Goal: Communication & Community: Answer question/provide support

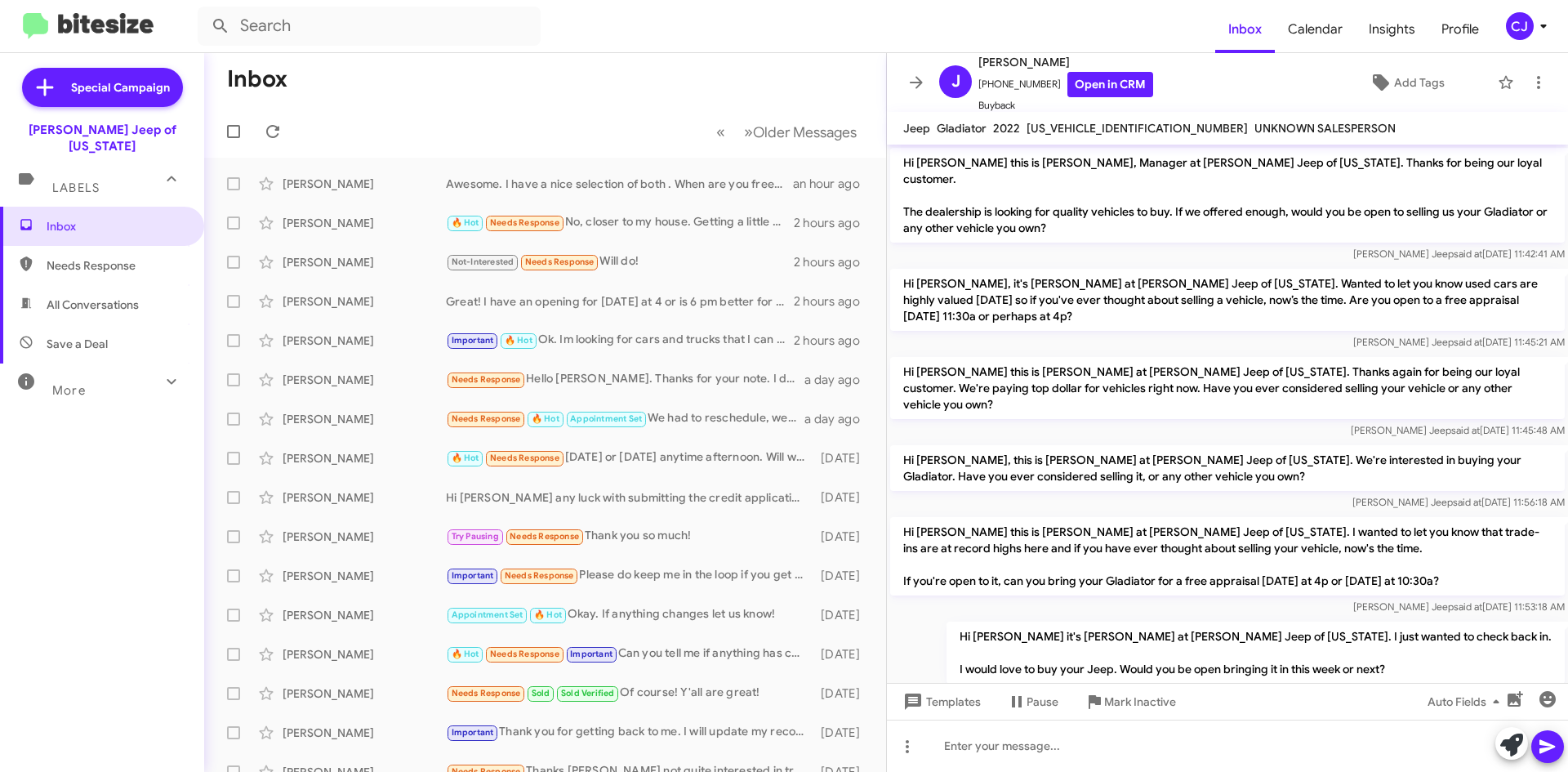
scroll to position [270, 0]
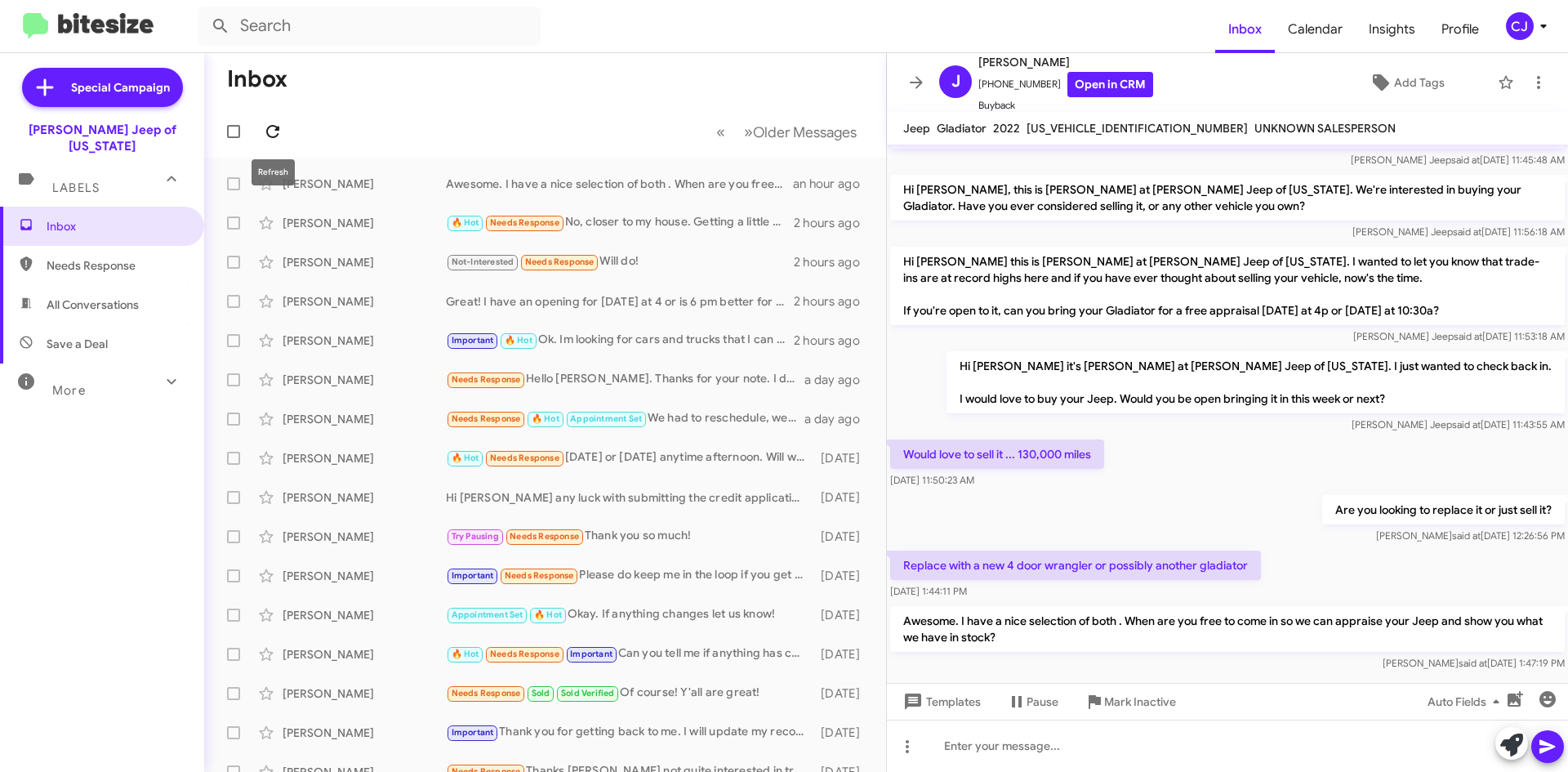
click at [264, 128] on icon at bounding box center [272, 131] width 20 height 20
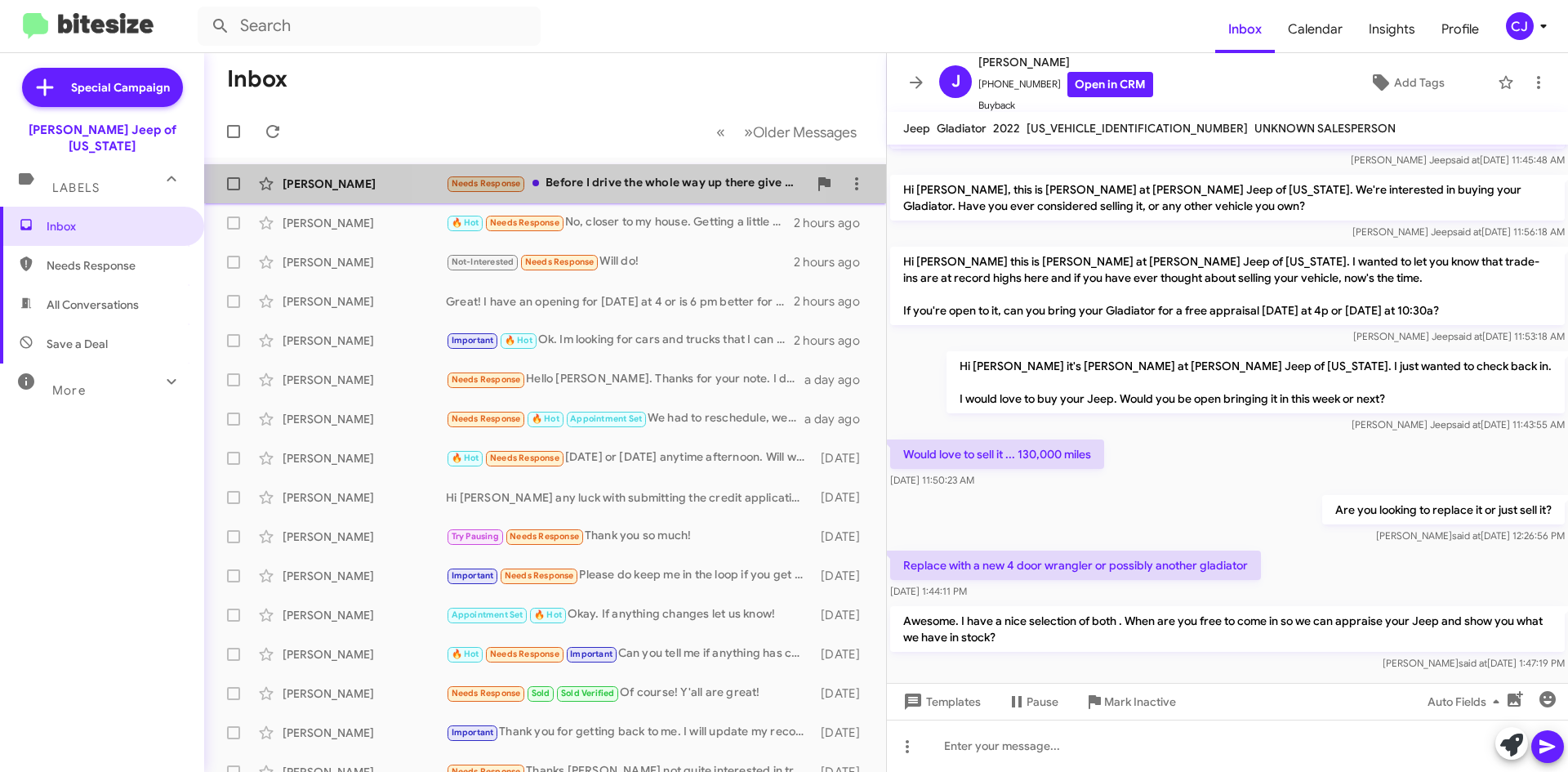
click at [636, 186] on div "Needs Response Before I drive the whole way up there give me an appeoximate val…" at bounding box center [626, 184] width 361 height 19
click at [673, 177] on div "Needs Response Before I drive the whole way up there give me an appeoximate val…" at bounding box center [626, 184] width 361 height 19
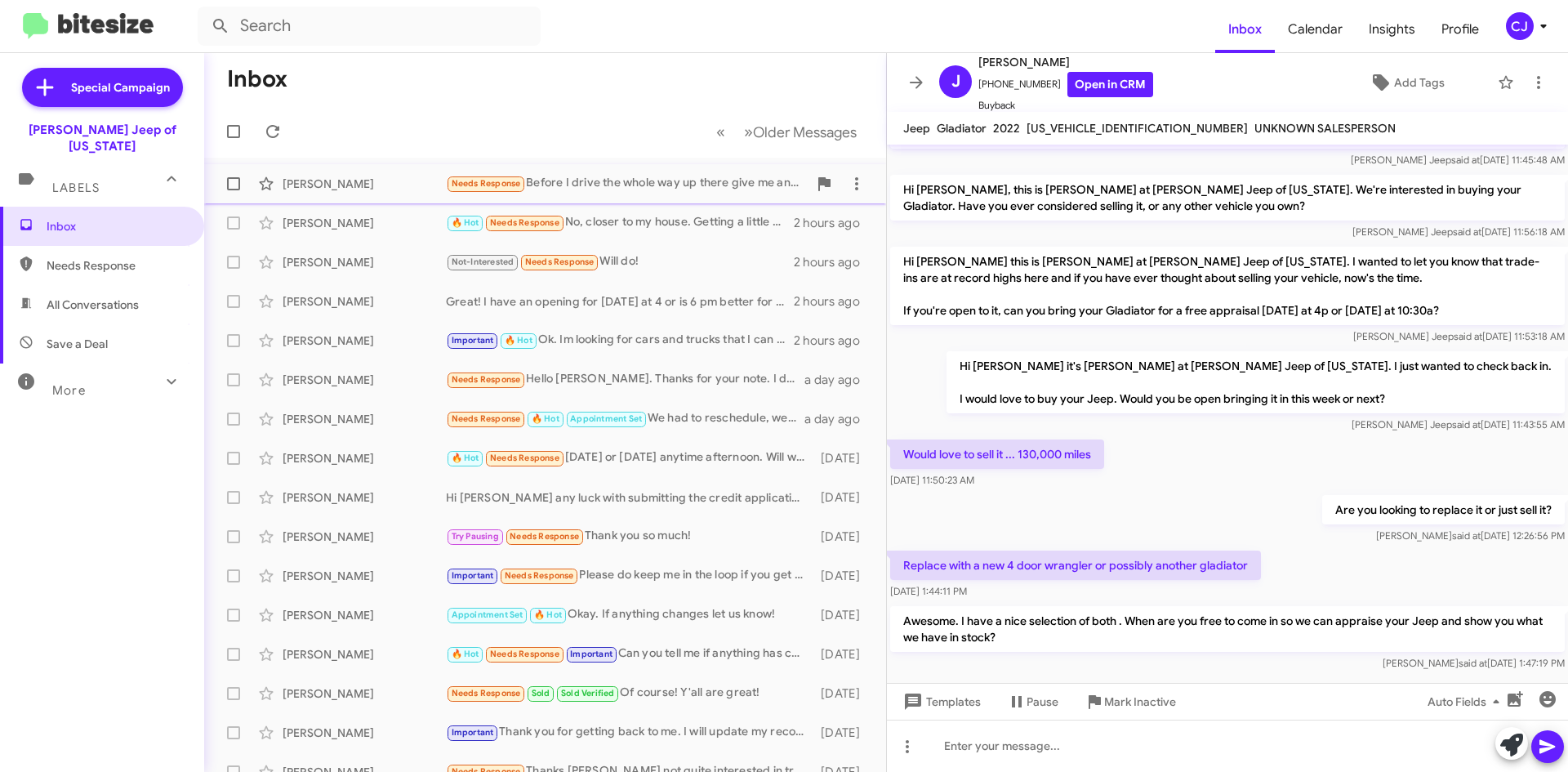
click at [644, 176] on div "Needs Response Before I drive the whole way up there give me an appeoximate val…" at bounding box center [626, 184] width 361 height 19
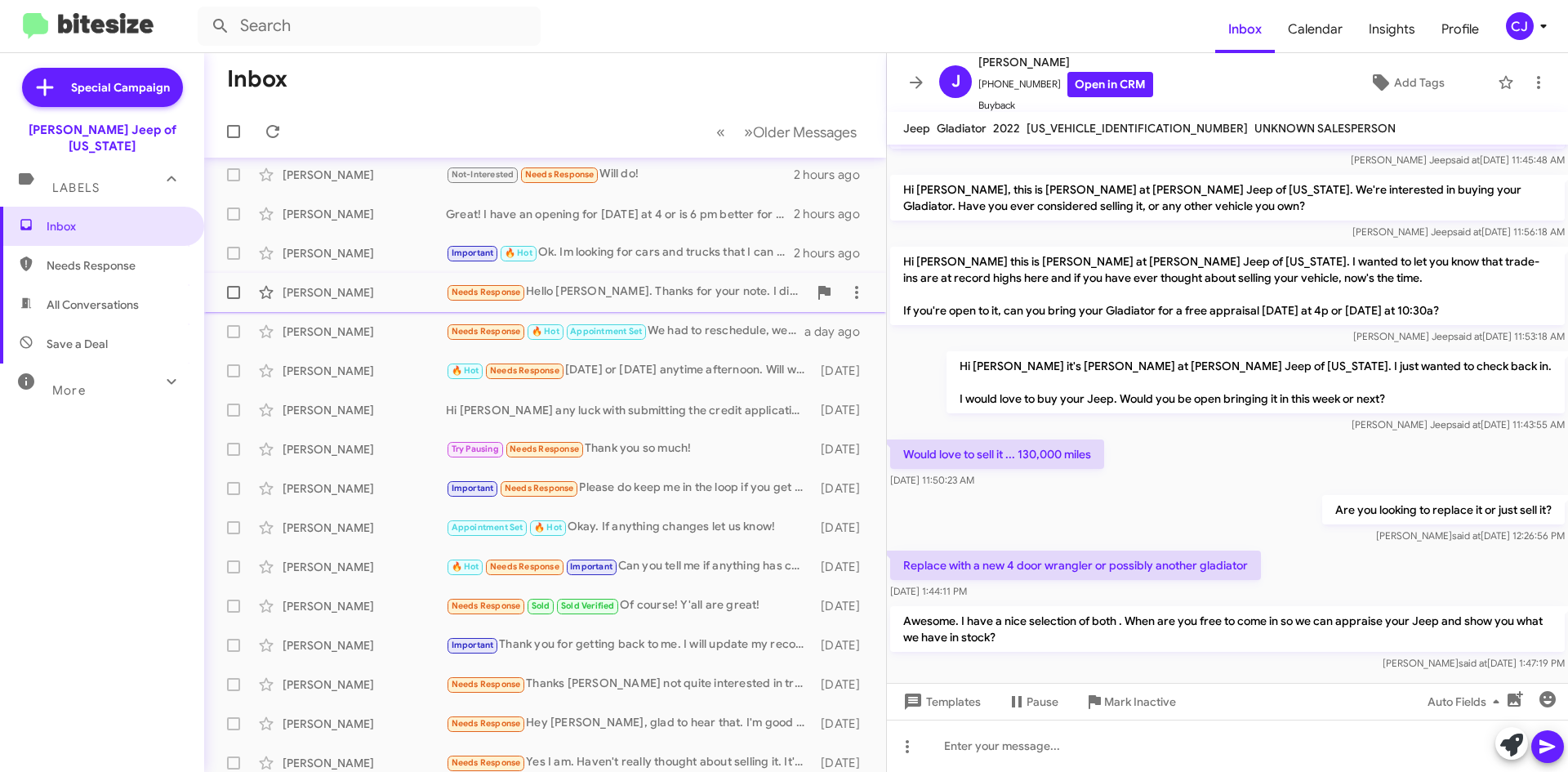
scroll to position [0, 0]
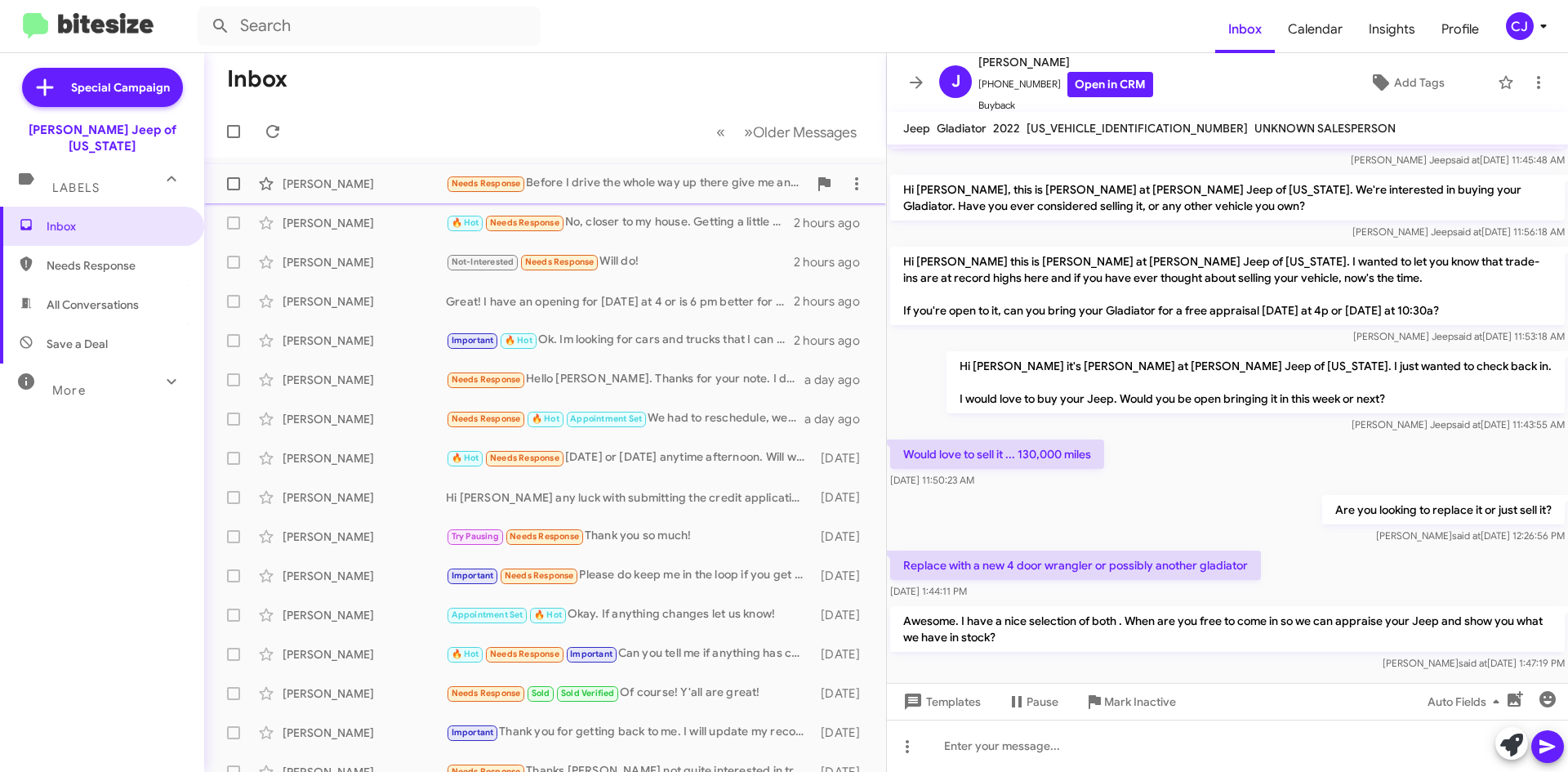
click at [684, 173] on div "[PERSON_NAME] Needs Response Before I drive the whole way up there give me an a…" at bounding box center [544, 184] width 656 height 32
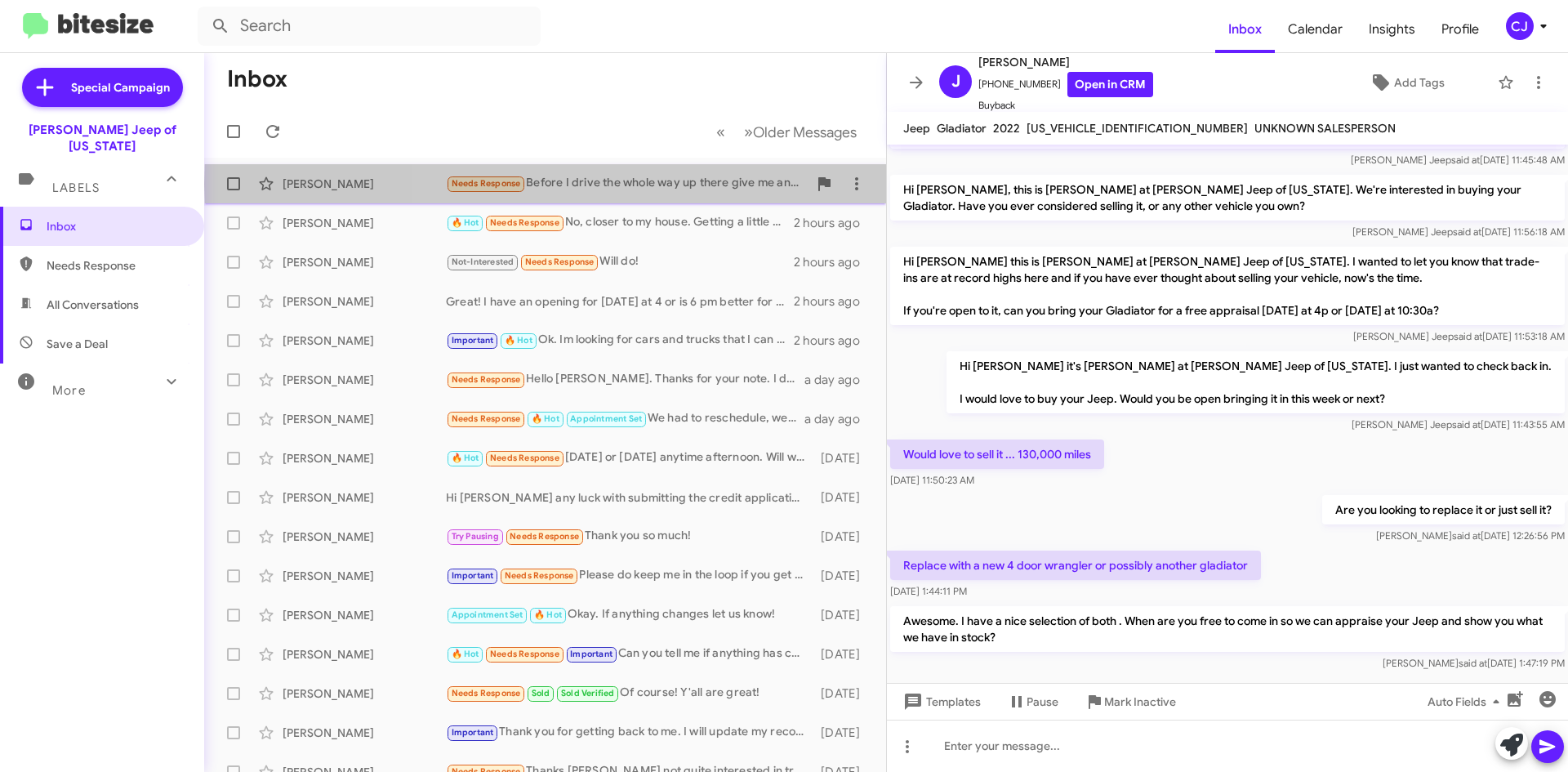
click at [690, 184] on div "Needs Response Before I drive the whole way up there give me an appeoximate val…" at bounding box center [626, 184] width 361 height 19
click at [389, 180] on div "[PERSON_NAME]" at bounding box center [364, 183] width 163 height 16
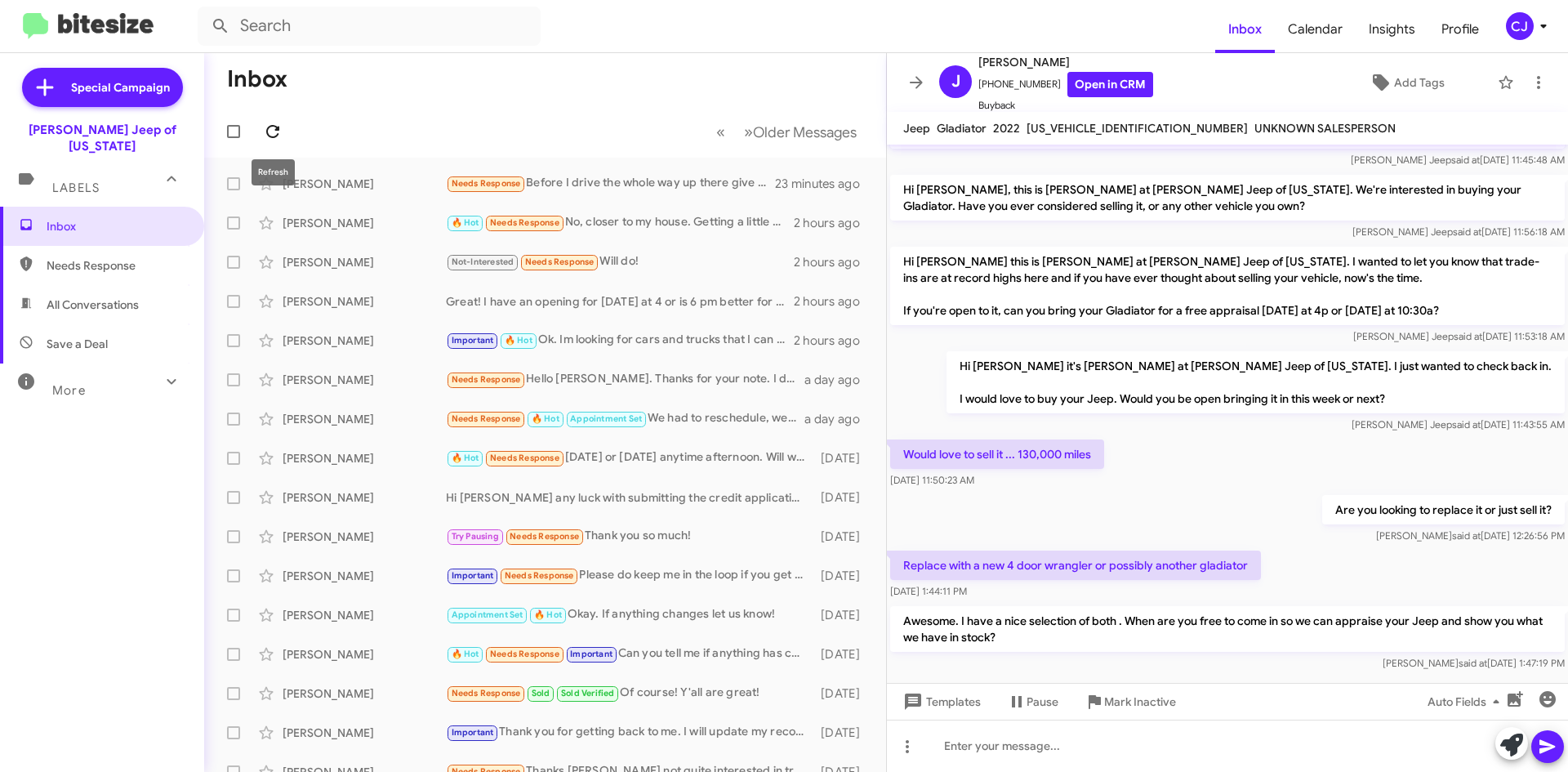
click at [277, 128] on icon at bounding box center [272, 131] width 13 height 13
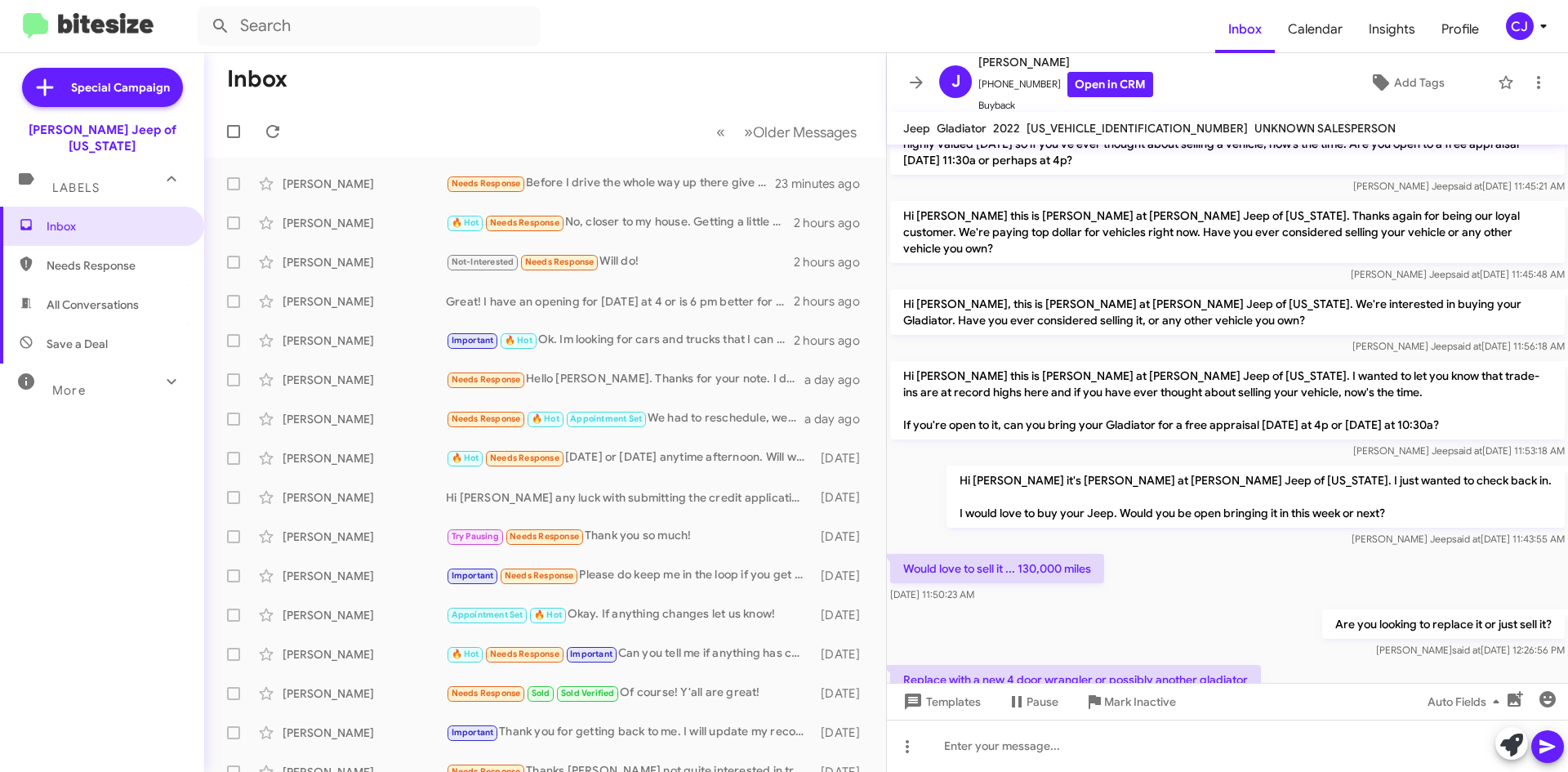
scroll to position [270, 0]
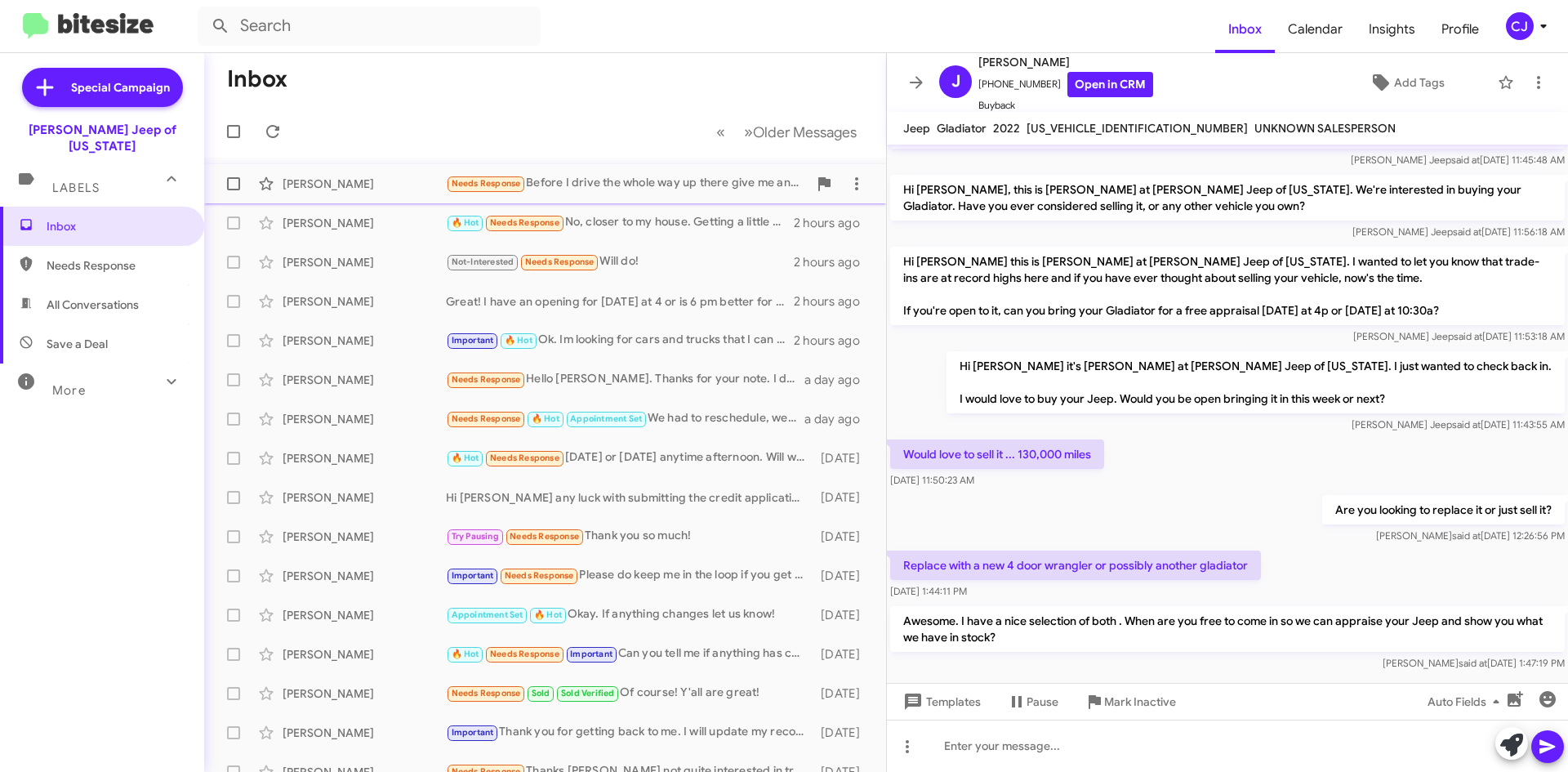
click at [793, 173] on div "[PERSON_NAME] Needs Response Before I drive the whole way up there give me an a…" at bounding box center [544, 184] width 656 height 32
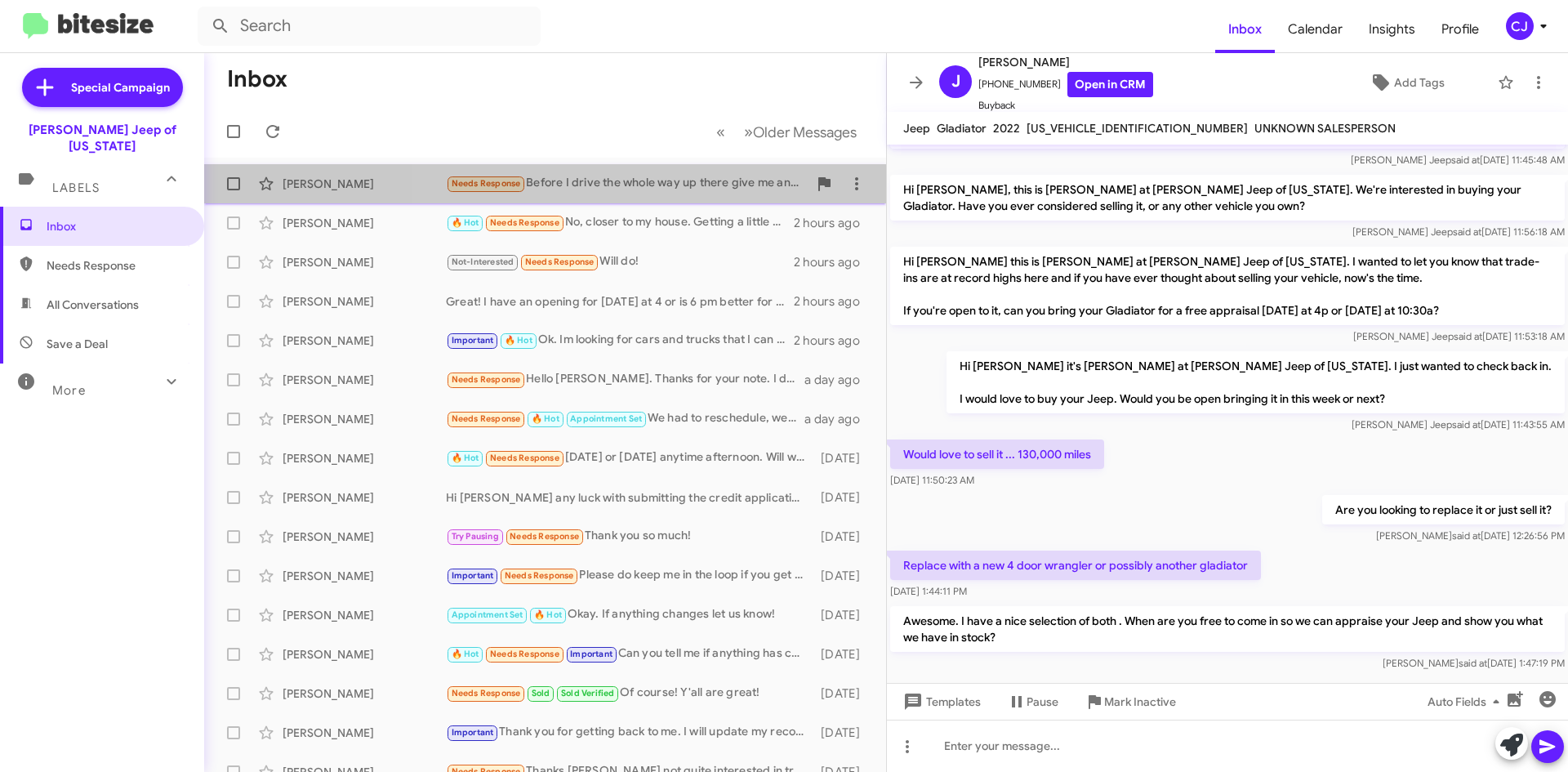
click at [717, 177] on div "Needs Response Before I drive the whole way up there give me an appeoximate val…" at bounding box center [626, 184] width 361 height 19
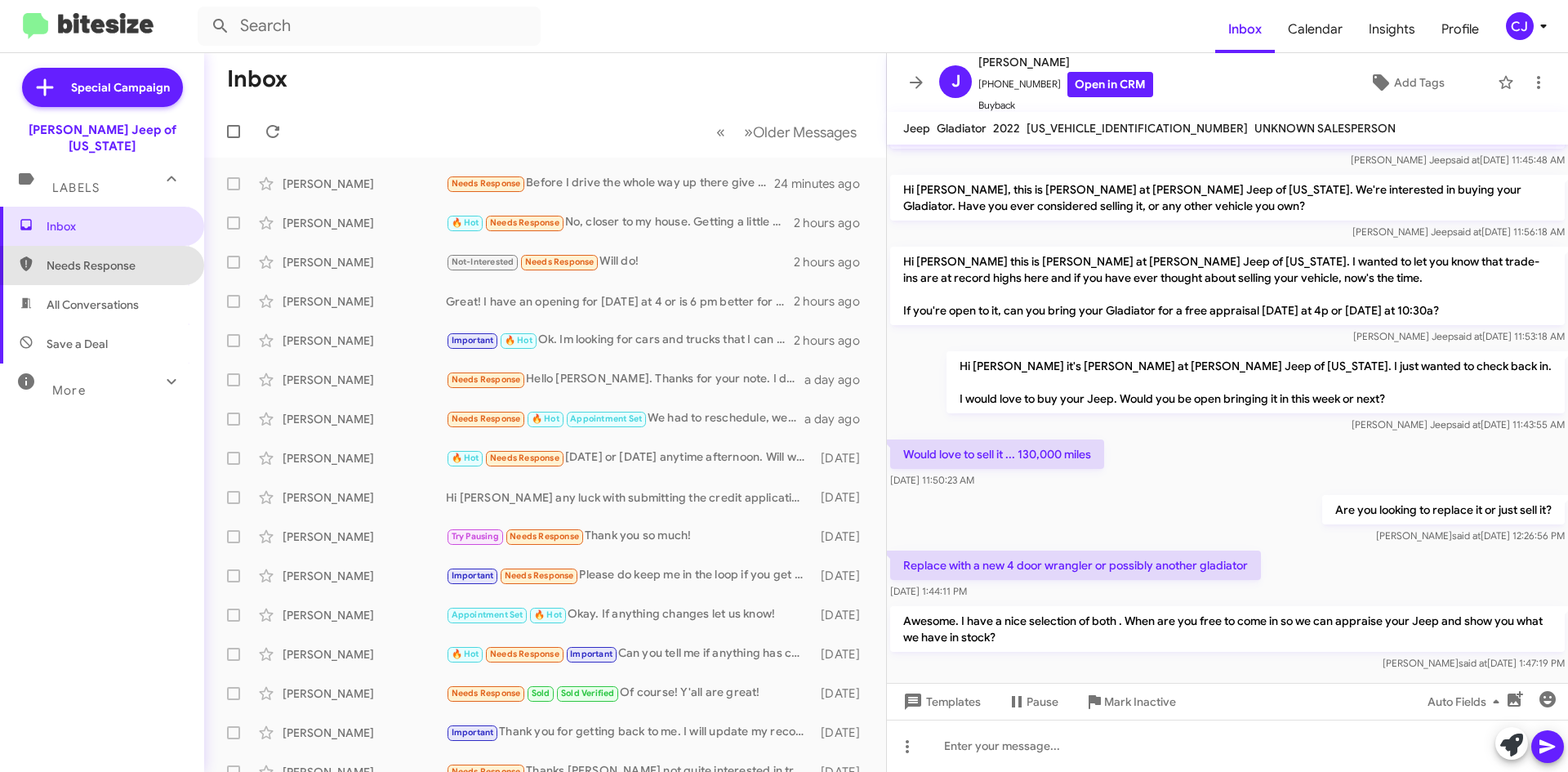
click at [112, 258] on span "Needs Response" at bounding box center [116, 265] width 139 height 16
type input "in:needs-response"
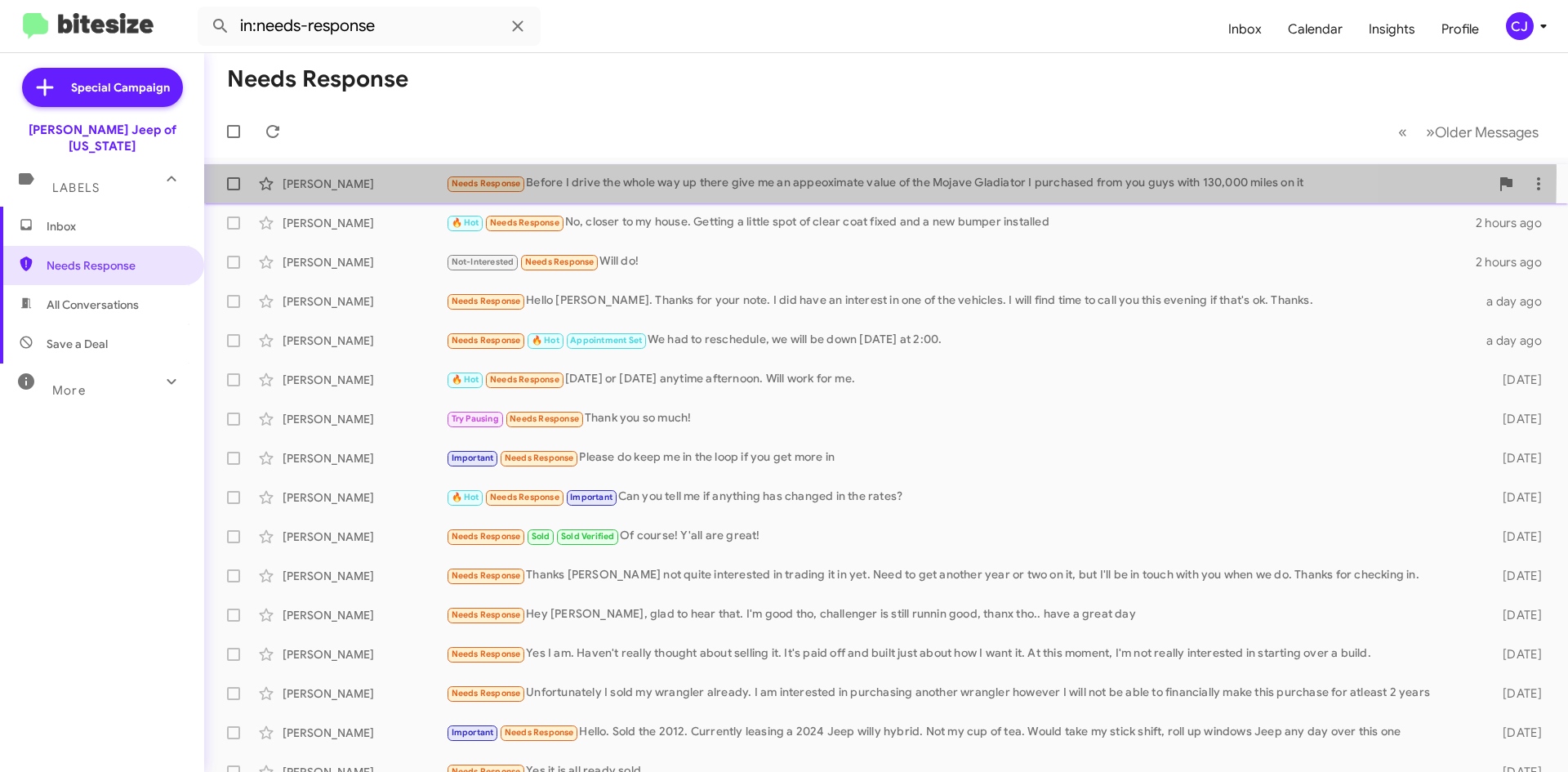
click at [429, 172] on div "[PERSON_NAME] Needs Response Before I drive the whole way up there give me an a…" at bounding box center [885, 184] width 1338 height 32
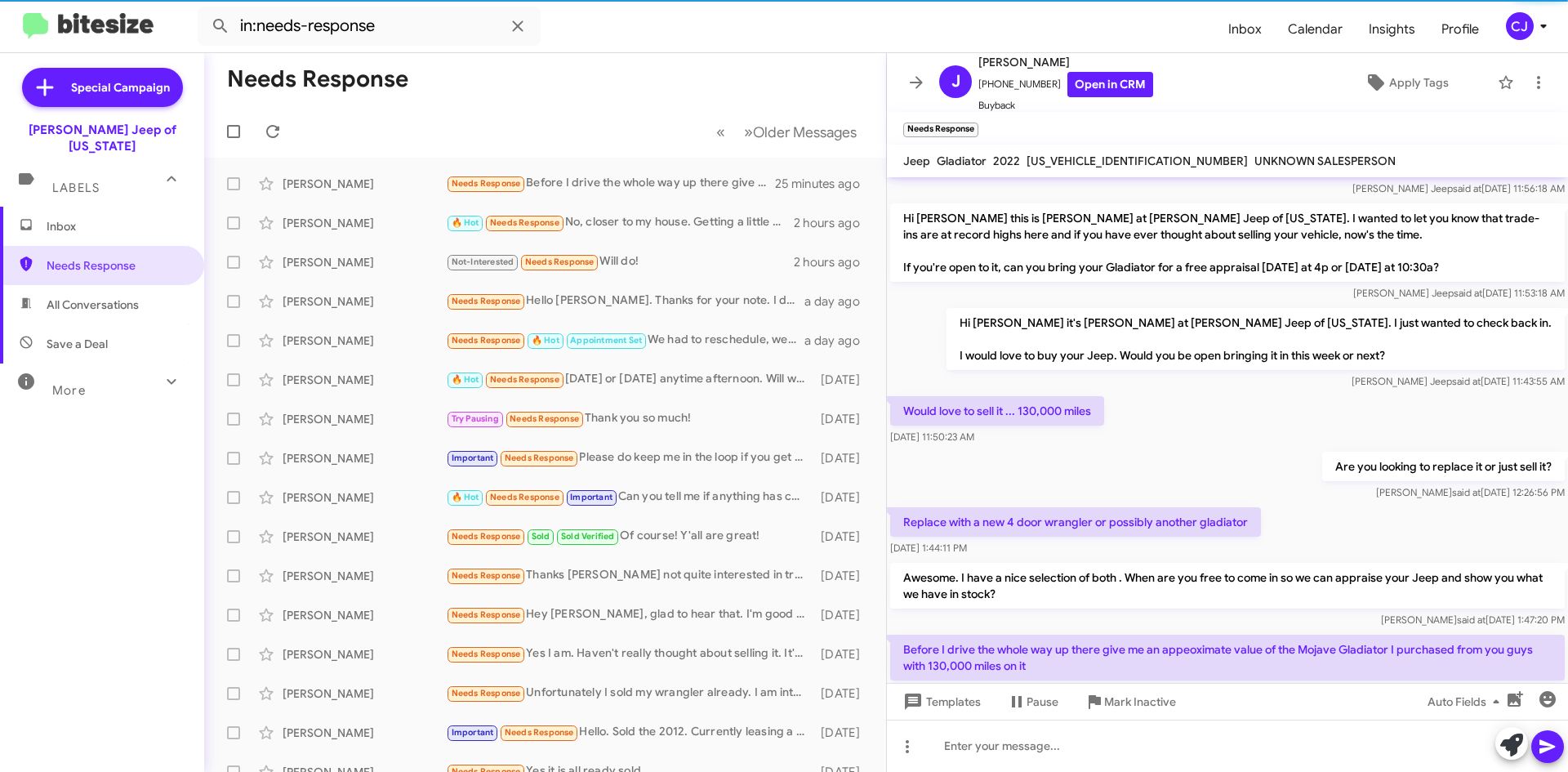
scroll to position [379, 0]
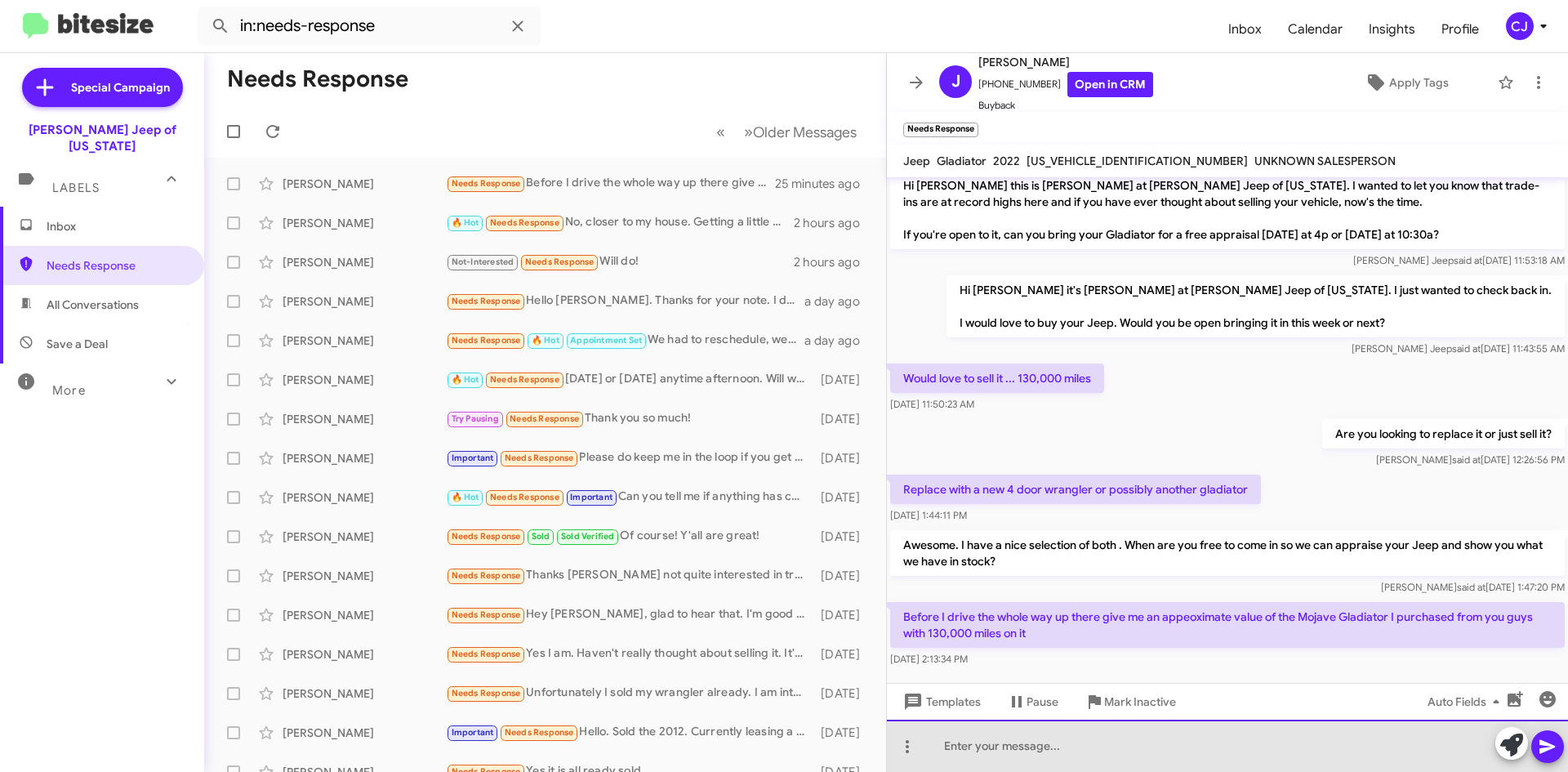
click at [1008, 743] on div at bounding box center [1227, 745] width 681 height 52
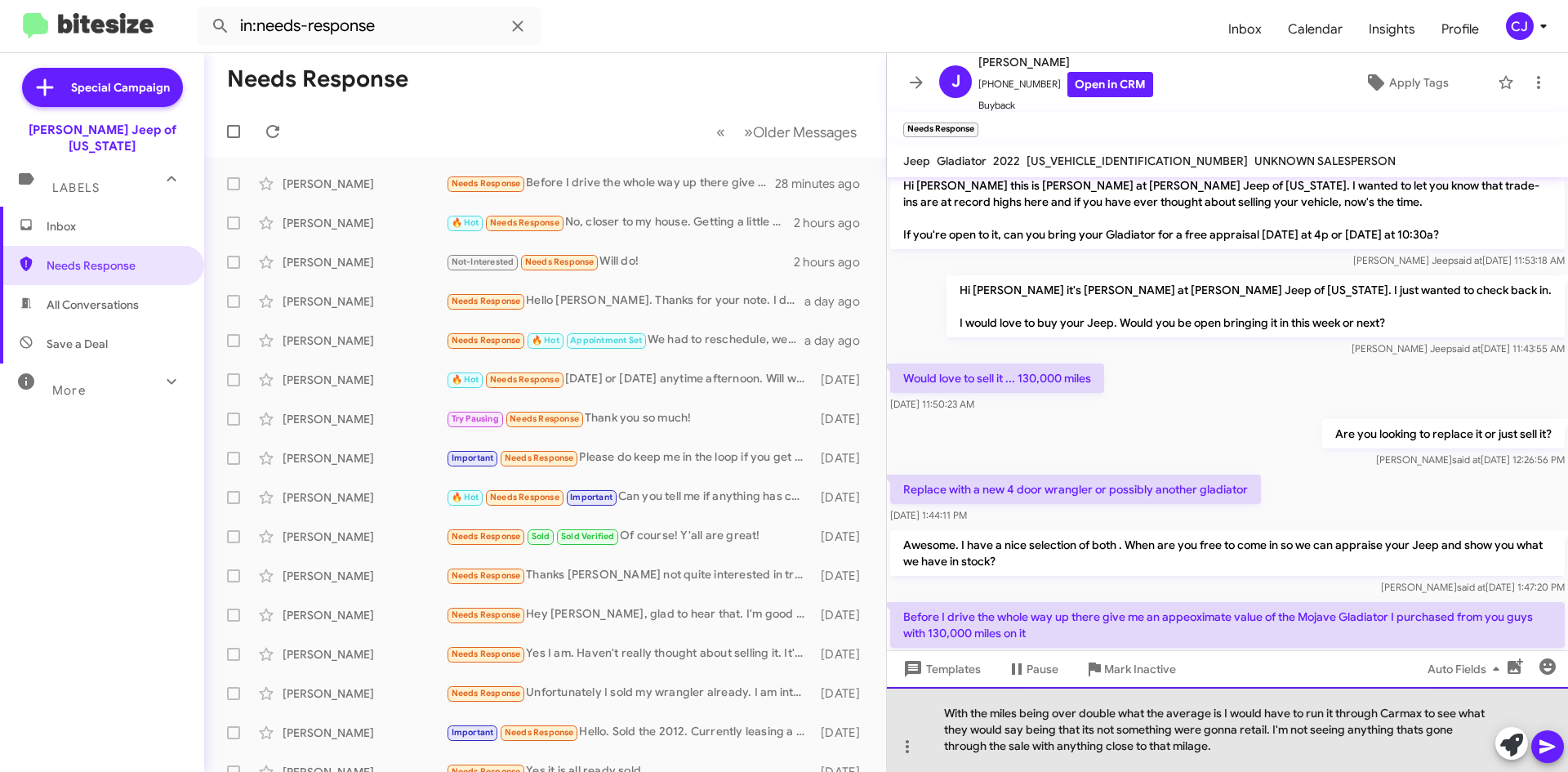
click at [1192, 746] on div "With the miles being over double what the average is I would have to run it thr…" at bounding box center [1227, 729] width 681 height 85
click at [1258, 754] on div "With the miles being over double what the average is I would have to run it thr…" at bounding box center [1227, 729] width 681 height 85
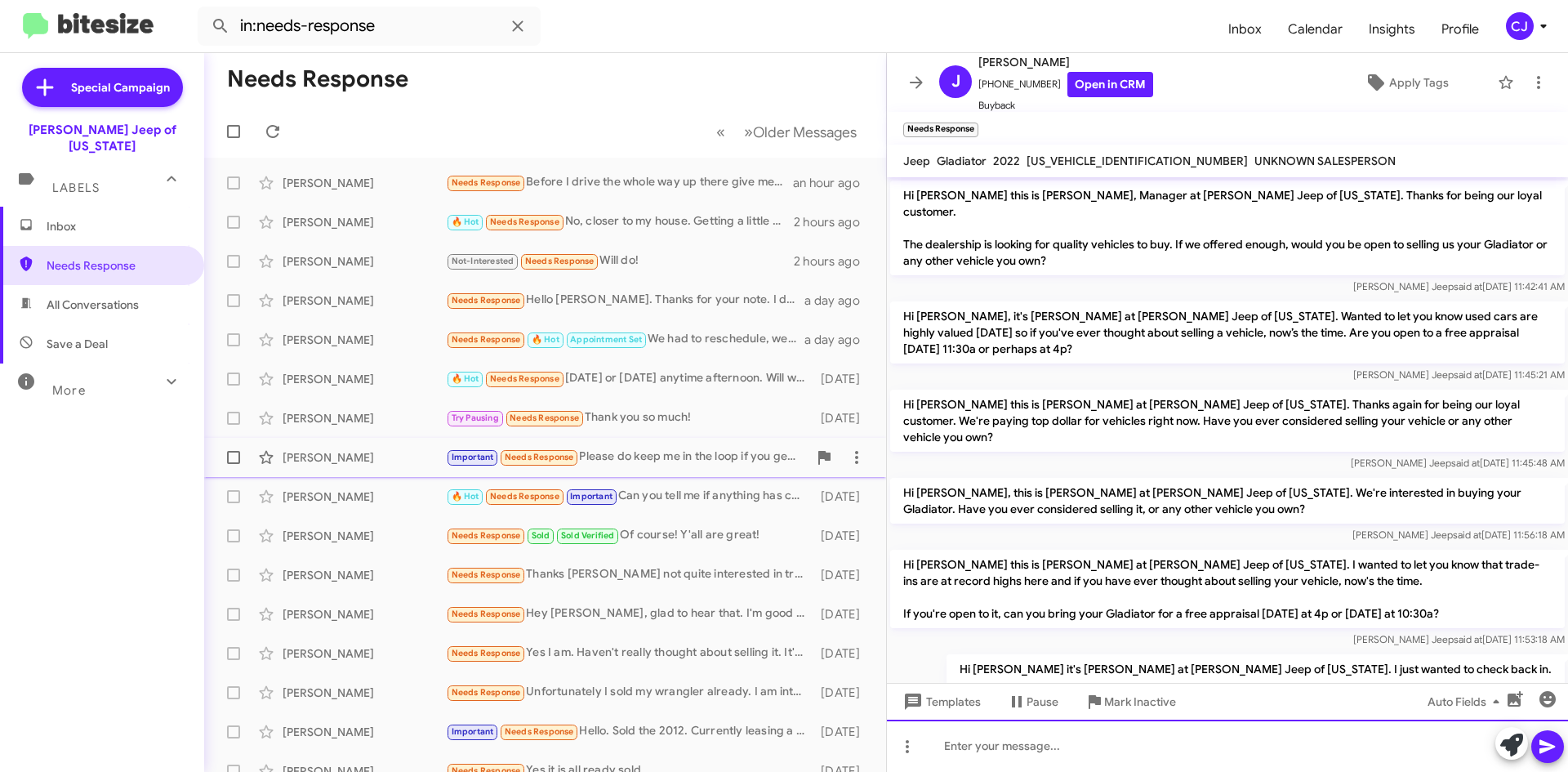
scroll to position [0, 0]
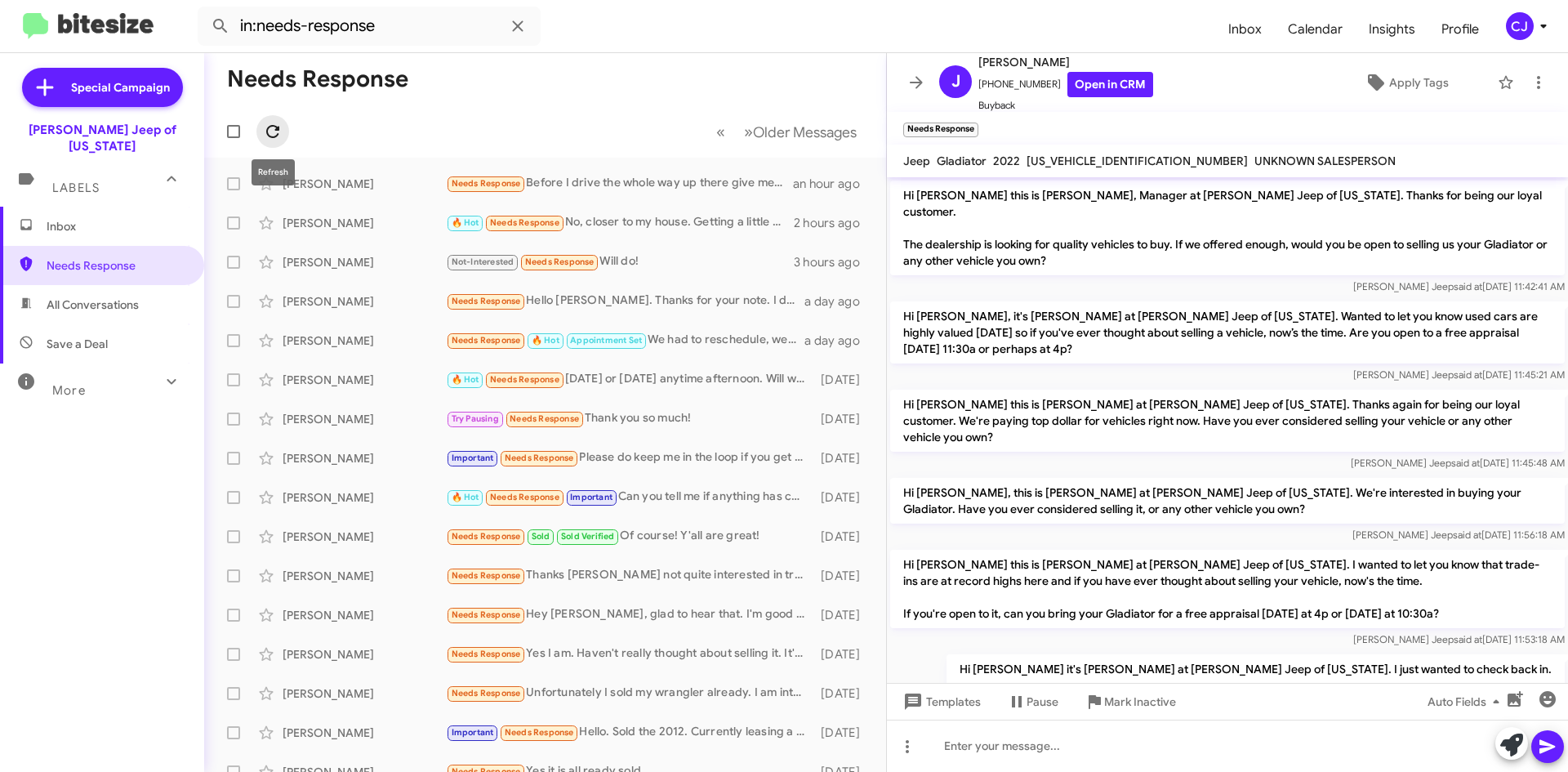
click at [274, 128] on icon at bounding box center [272, 131] width 20 height 20
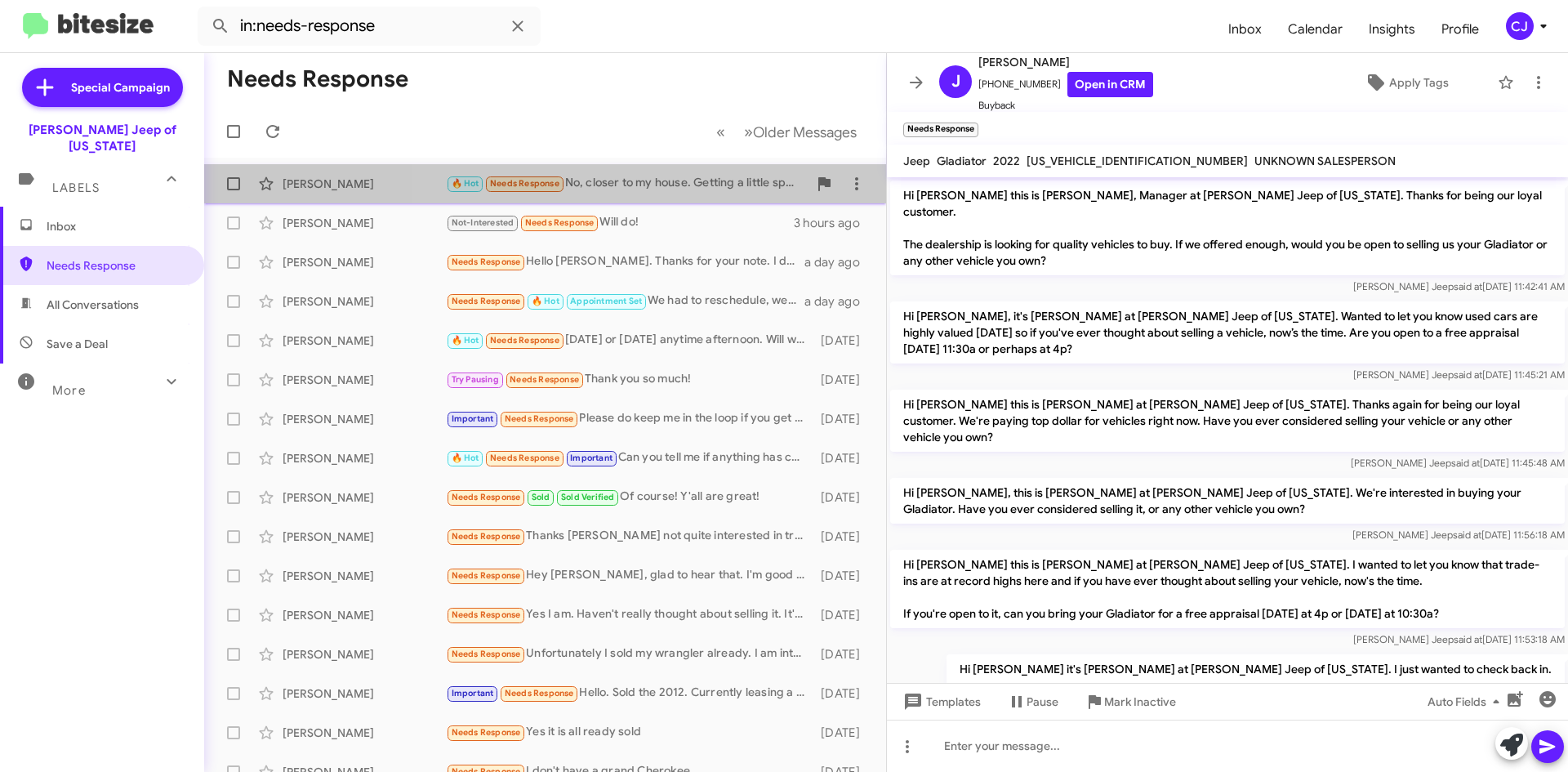
click at [662, 176] on div "🔥 Hot Needs Response No, closer to my house. Getting a little spot of clear coa…" at bounding box center [626, 184] width 361 height 19
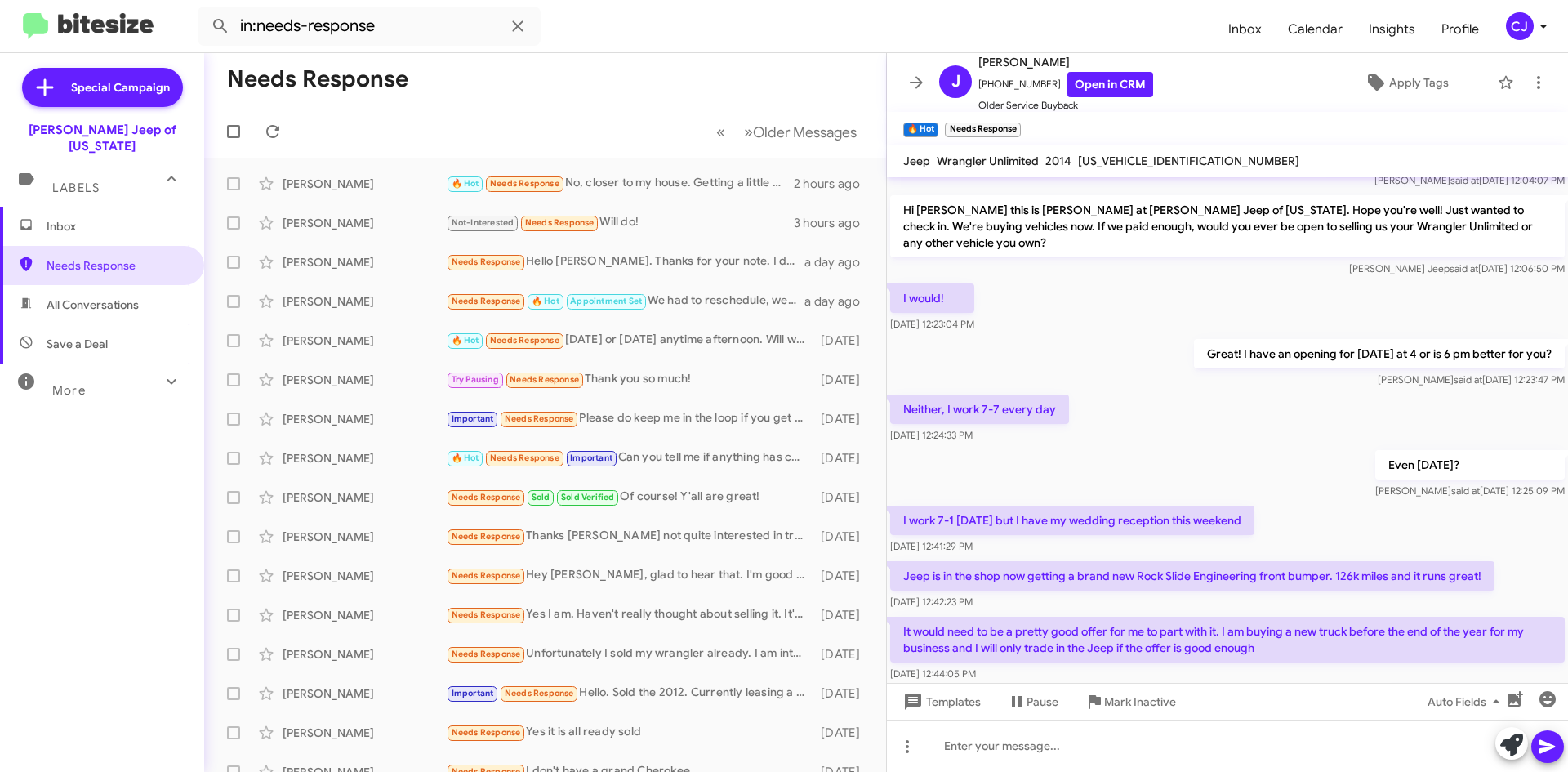
scroll to position [41, 0]
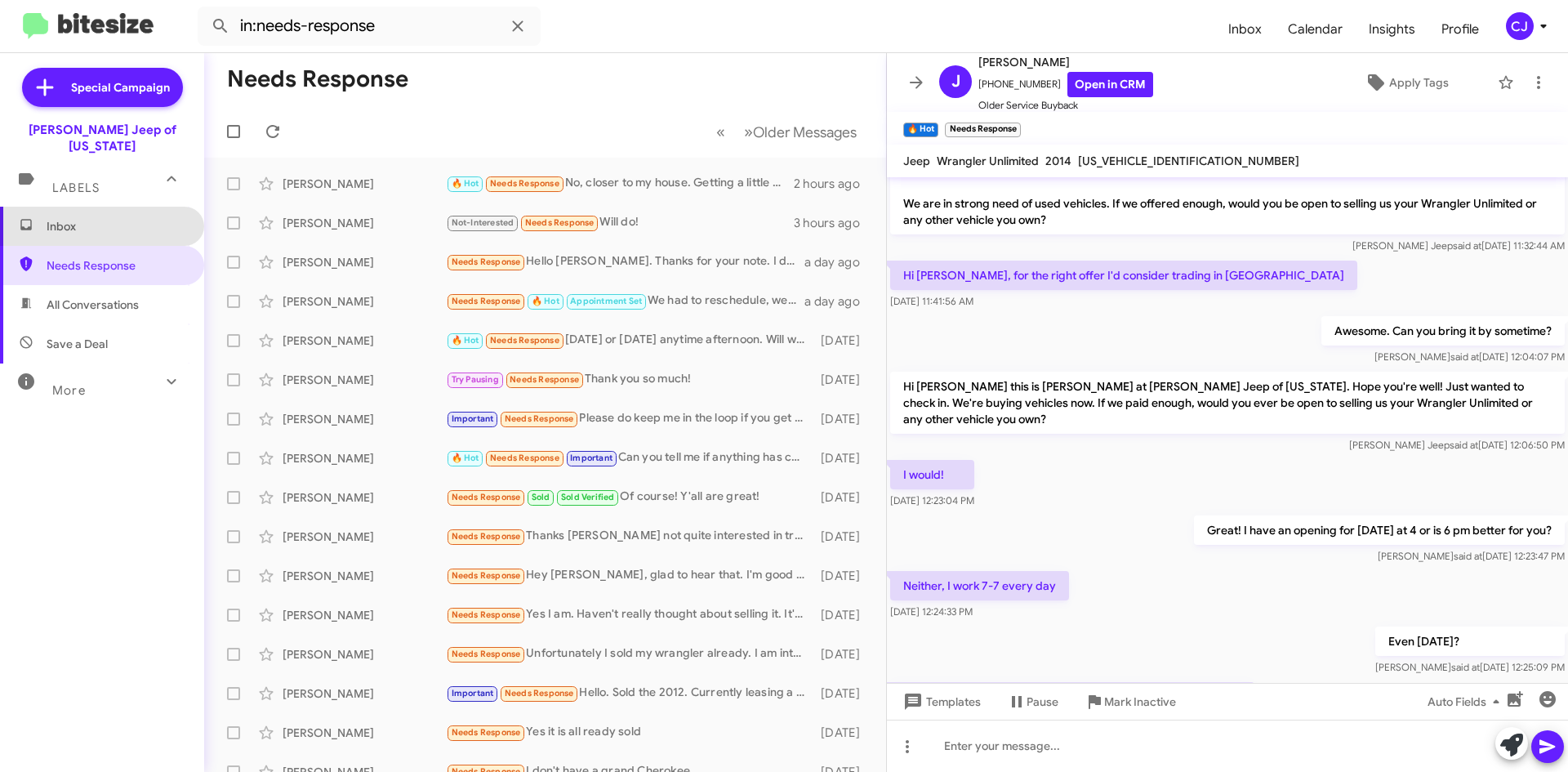
click at [141, 218] on span "Inbox" at bounding box center [116, 225] width 139 height 16
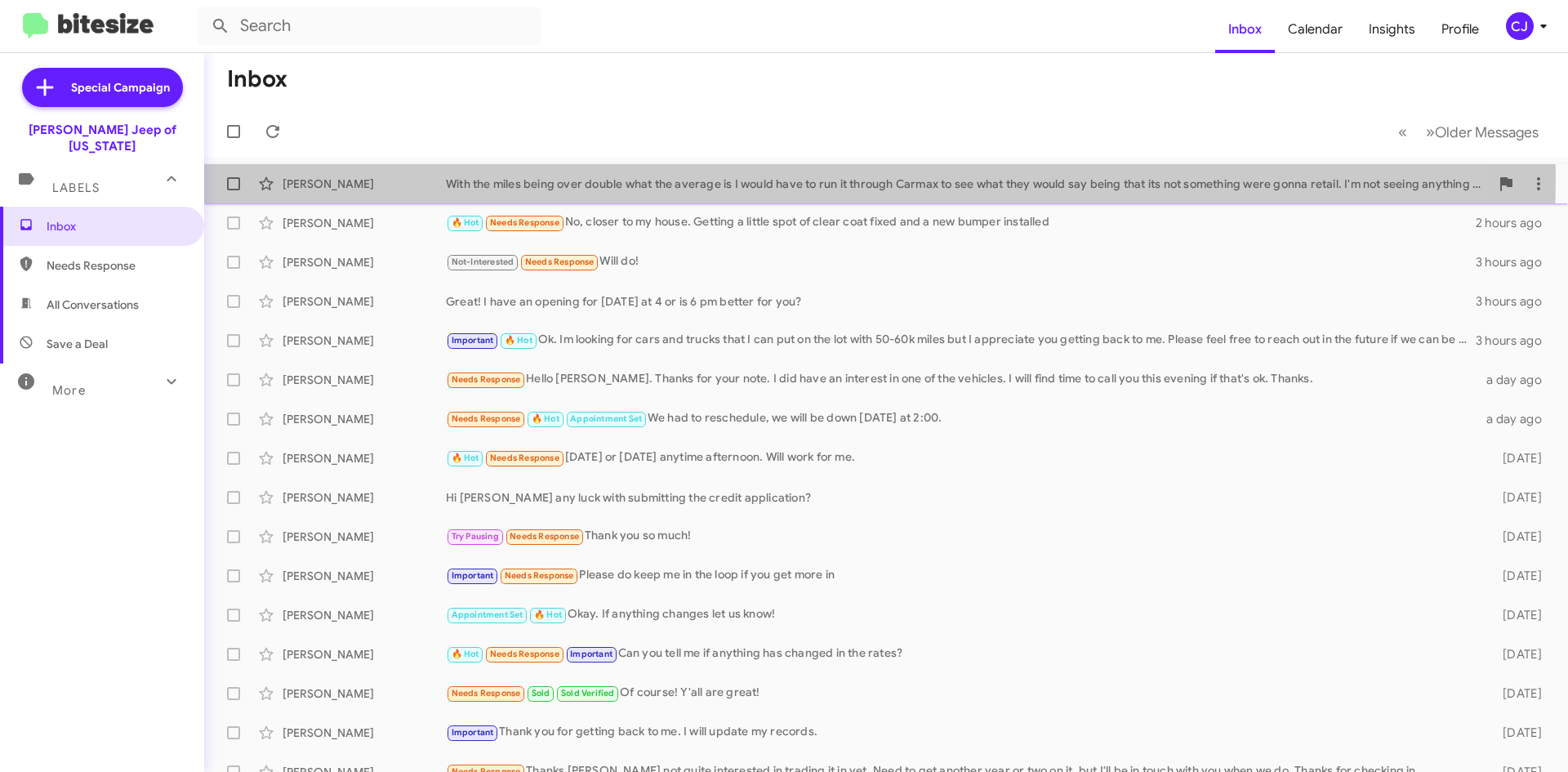
click at [484, 178] on div "With the miles being over double what the average is I would have to run it thr…" at bounding box center [967, 183] width 1043 height 16
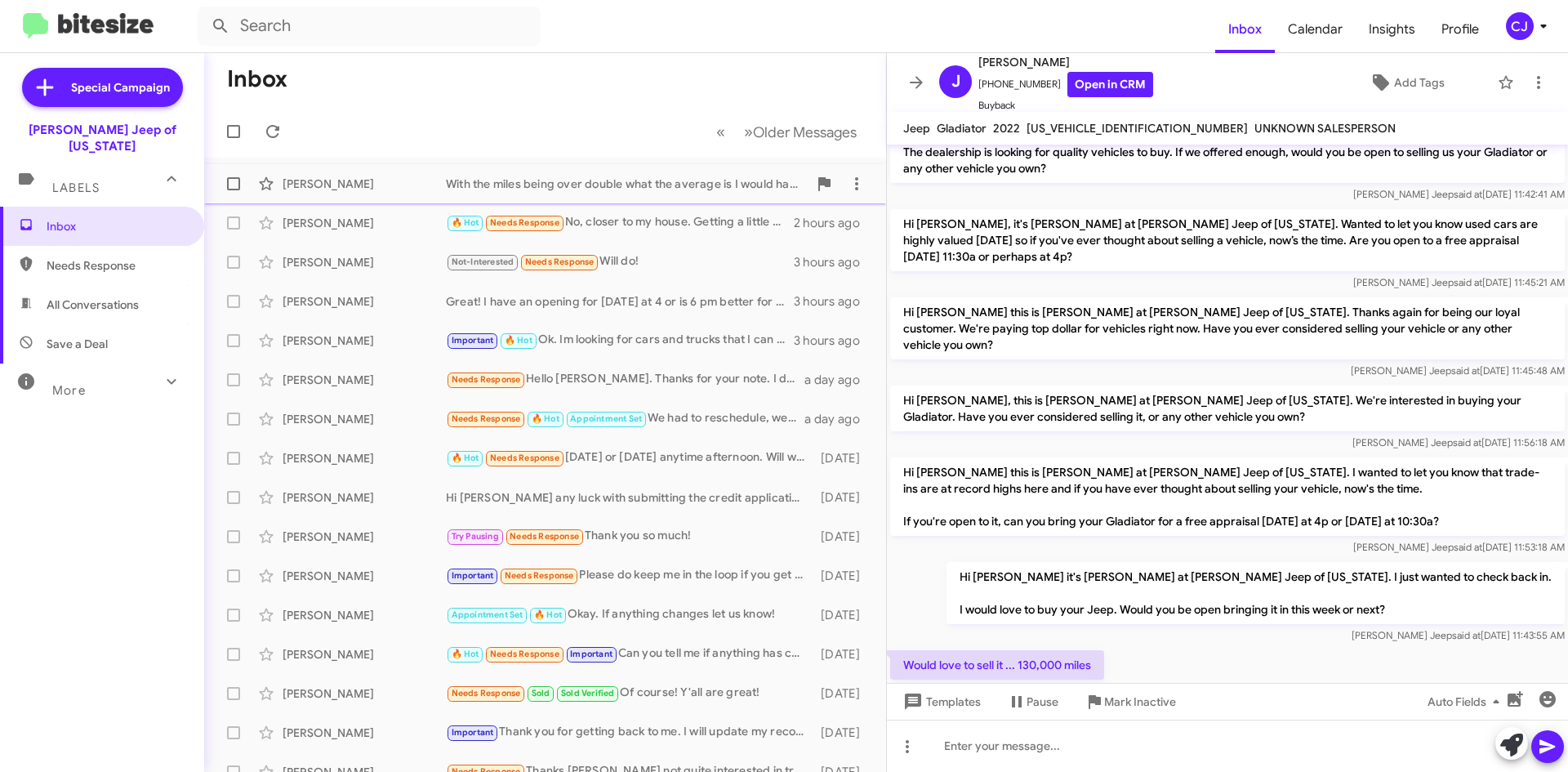
scroll to position [47, 0]
